Goal: Navigation & Orientation: Go to known website

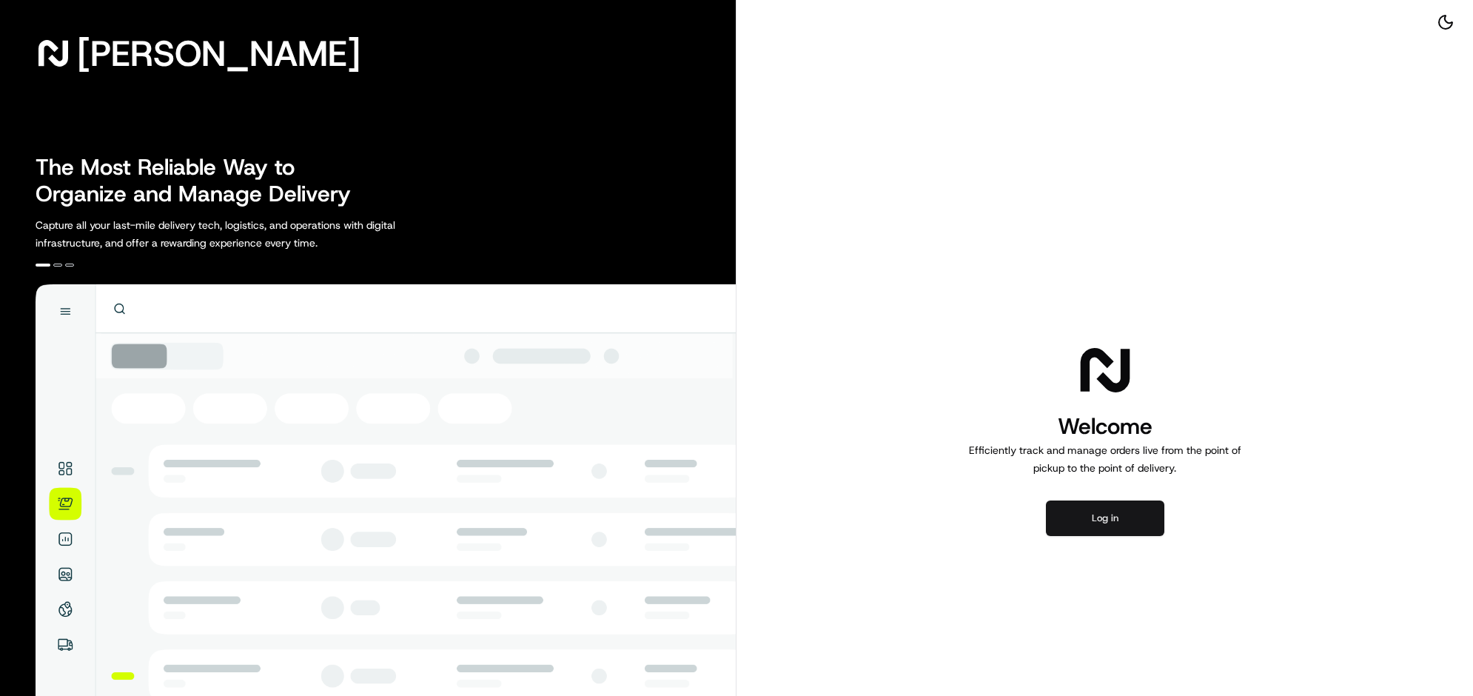
click at [1101, 536] on button "Log in" at bounding box center [1105, 518] width 118 height 36
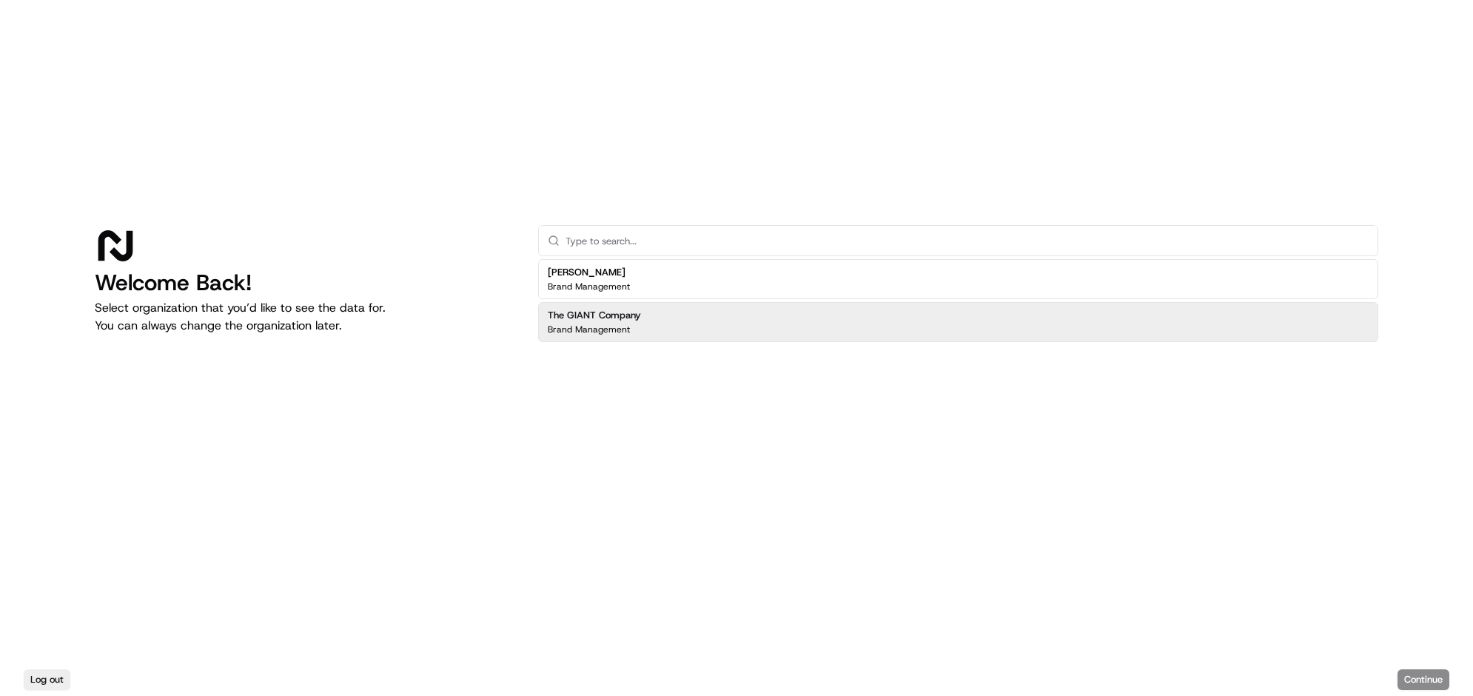
click at [723, 302] on div "The GIANT Company Brand Management" at bounding box center [958, 322] width 840 height 40
click at [1405, 676] on button "Continue" at bounding box center [1424, 679] width 52 height 21
